Goal: Task Accomplishment & Management: Use online tool/utility

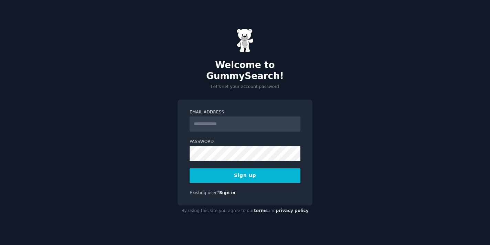
click at [215, 123] on input "Email Address" at bounding box center [244, 124] width 111 height 15
type input "**********"
click at [233, 170] on button "Sign up" at bounding box center [244, 175] width 111 height 14
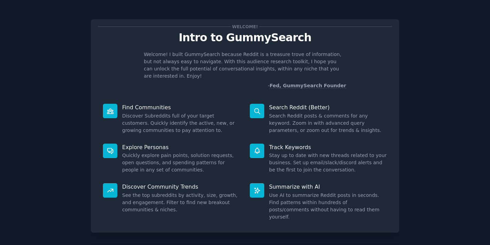
click at [254, 108] on icon at bounding box center [256, 111] width 7 height 7
click at [284, 104] on p "Search Reddit (Better)" at bounding box center [328, 107] width 118 height 7
click at [285, 104] on p "Search Reddit (Better)" at bounding box center [328, 107] width 118 height 7
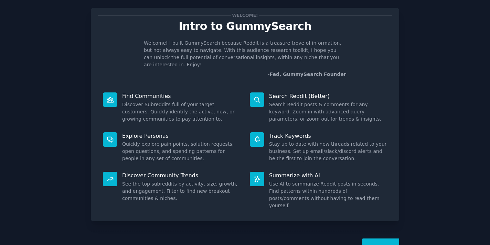
click at [372, 239] on button "Next" at bounding box center [380, 247] width 37 height 17
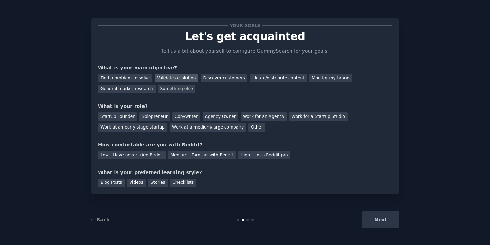
click at [166, 77] on div "Validate a solution" at bounding box center [176, 78] width 44 height 9
click at [258, 81] on div "Ideate/distribute content" at bounding box center [278, 78] width 57 height 9
click at [170, 76] on div "Validate a solution" at bounding box center [176, 78] width 44 height 9
click at [135, 124] on div "Work at an early stage startup" at bounding box center [132, 127] width 69 height 9
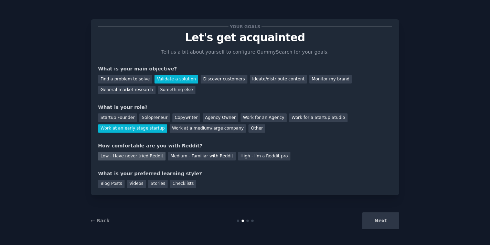
click at [140, 158] on div "Low - Have never tried Reddit" at bounding box center [131, 156] width 67 height 9
click at [177, 185] on div "Checklists" at bounding box center [183, 184] width 26 height 9
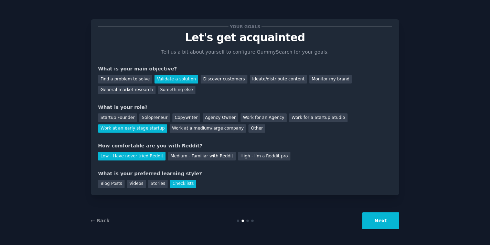
click at [376, 219] on button "Next" at bounding box center [380, 220] width 37 height 17
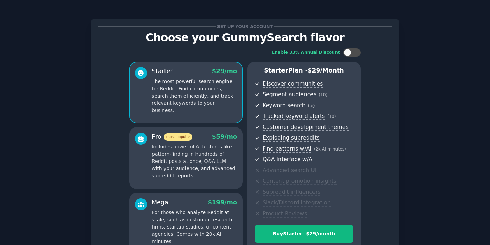
scroll to position [75, 0]
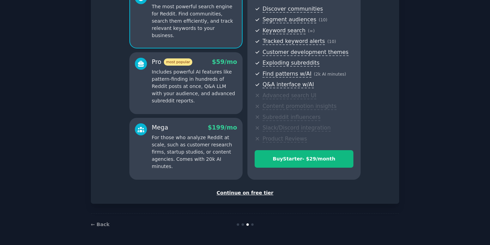
click at [237, 190] on div "Continue on free tier" at bounding box center [245, 192] width 294 height 7
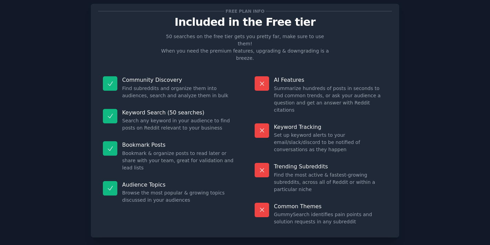
scroll to position [11, 0]
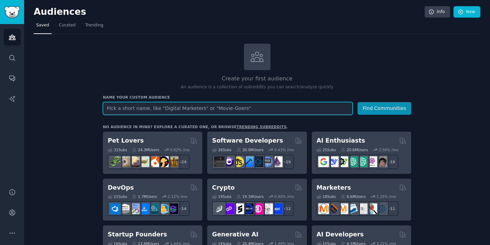
click at [156, 110] on input "text" at bounding box center [228, 108] width 250 height 13
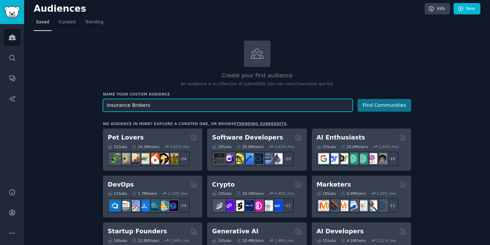
type input "Insurance Brokers"
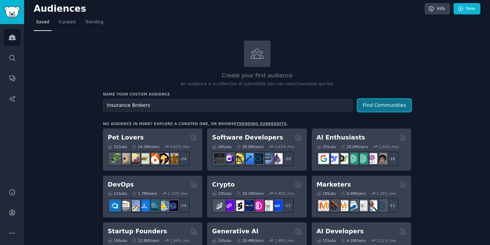
click at [380, 107] on button "Find Communities" at bounding box center [384, 105] width 54 height 13
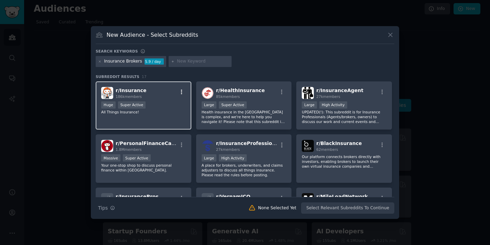
click at [179, 94] on icon "button" at bounding box center [181, 92] width 6 height 6
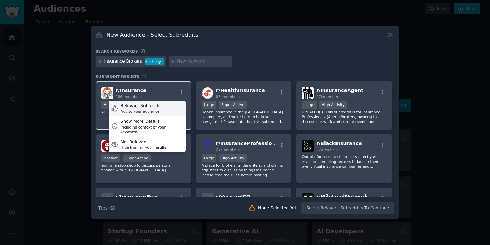
click at [156, 106] on div "Relevant Subreddit" at bounding box center [141, 106] width 40 height 6
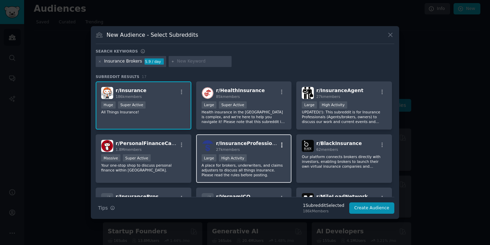
click at [281, 145] on icon "button" at bounding box center [281, 145] width 1 height 5
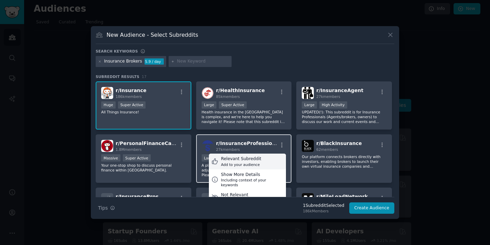
click at [248, 159] on div "Relevant Subreddit" at bounding box center [241, 159] width 40 height 6
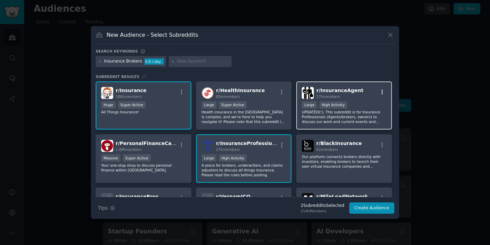
click at [381, 92] on icon "button" at bounding box center [382, 92] width 6 height 6
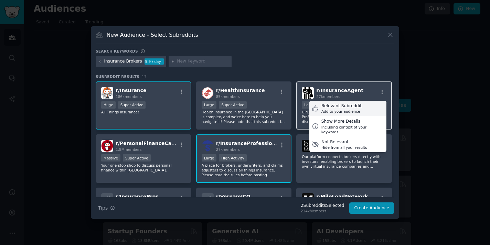
click at [345, 104] on div "Relevant Subreddit" at bounding box center [341, 106] width 40 height 6
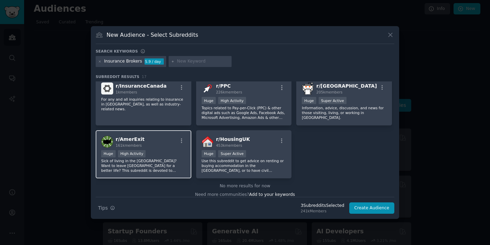
scroll to position [214, 0]
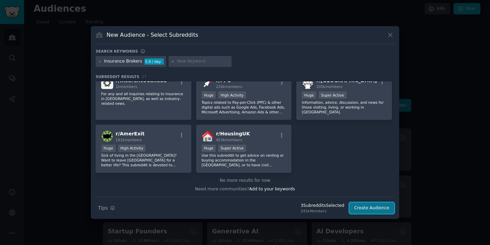
click at [372, 209] on button "Create Audience" at bounding box center [371, 208] width 45 height 12
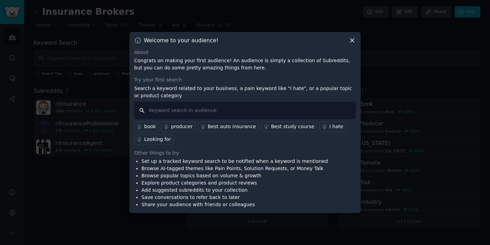
click at [165, 106] on input "text" at bounding box center [244, 111] width 221 height 18
click at [165, 106] on input "JaVL" at bounding box center [244, 111] width 221 height 18
type input "N"
type input "JAVLN"
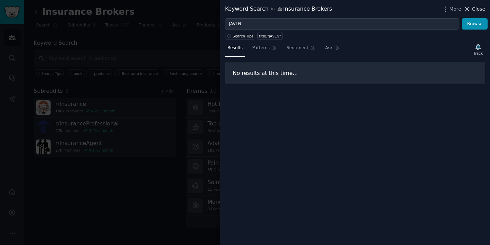
click at [473, 8] on span "Close" at bounding box center [478, 9] width 13 height 7
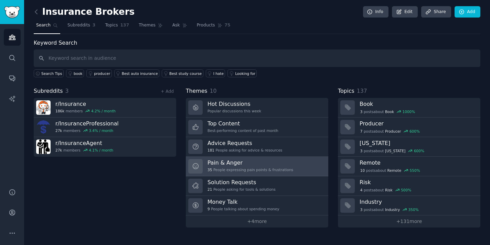
click at [243, 164] on h3 "Pain & Anger" at bounding box center [250, 162] width 86 height 7
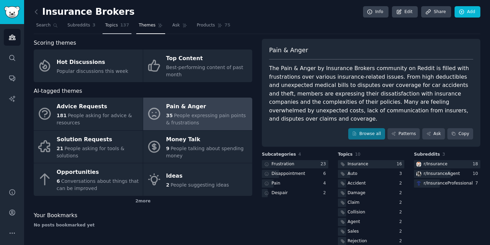
click at [114, 24] on span "Topics" at bounding box center [111, 25] width 13 height 6
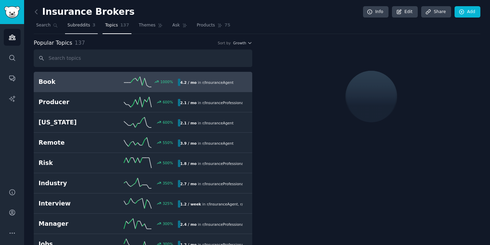
click at [86, 25] on span "Subreddits" at bounding box center [78, 25] width 23 height 6
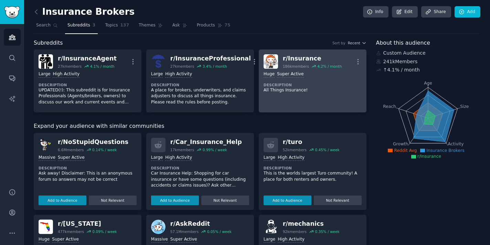
click at [290, 86] on dt "Description" at bounding box center [312, 85] width 98 height 5
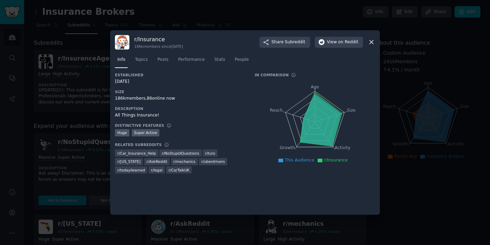
click at [369, 42] on icon at bounding box center [370, 42] width 7 height 7
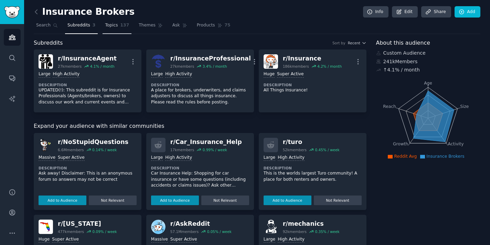
click at [123, 23] on span "137" at bounding box center [124, 25] width 9 height 6
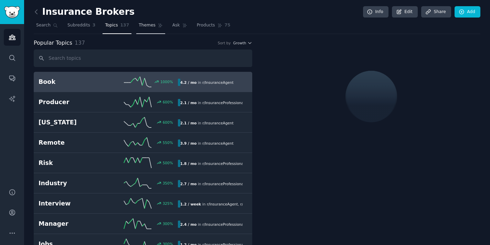
click at [142, 25] on span "Themes" at bounding box center [147, 25] width 17 height 6
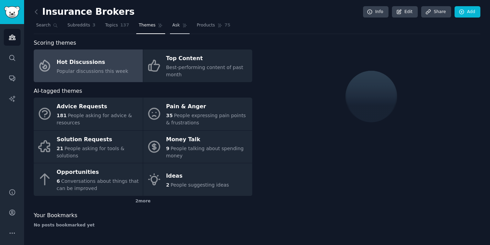
click at [173, 26] on span "Ask" at bounding box center [176, 25] width 8 height 6
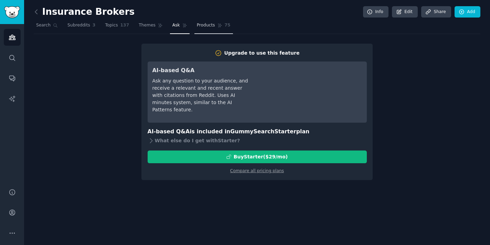
click at [208, 31] on link "Products 75" at bounding box center [213, 27] width 39 height 14
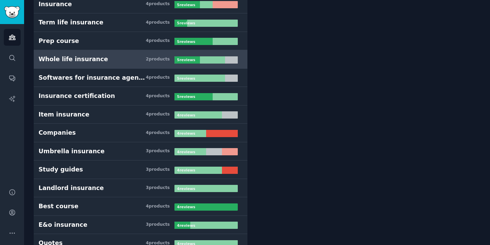
scroll to position [241, 0]
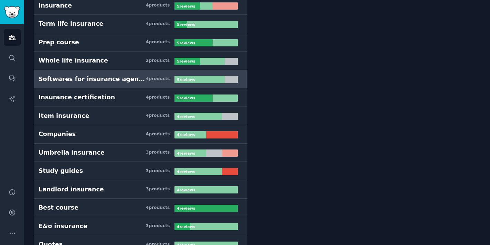
click at [85, 78] on div "Softwares for insurance agency" at bounding box center [92, 79] width 107 height 9
click at [158, 78] on div "4 product s" at bounding box center [158, 79] width 24 height 6
click at [73, 83] on link "Softwares for insurance agency 4 product s 5 review s" at bounding box center [140, 79] width 213 height 19
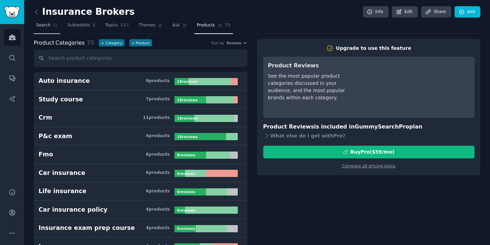
click at [44, 24] on span "Search" at bounding box center [43, 25] width 14 height 6
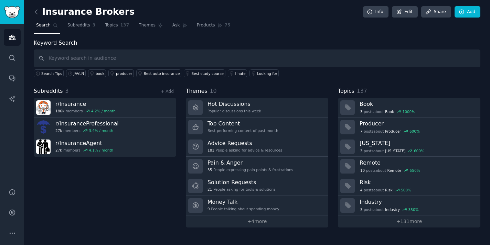
click at [74, 57] on input "text" at bounding box center [257, 59] width 446 height 18
type input "document management for insurance"
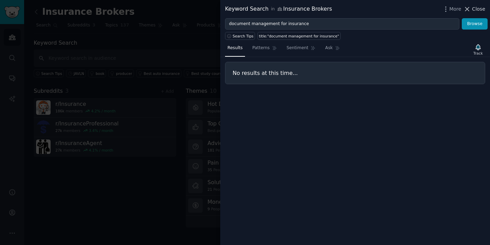
click at [476, 8] on span "Close" at bounding box center [478, 9] width 13 height 7
